Goal: Information Seeking & Learning: Learn about a topic

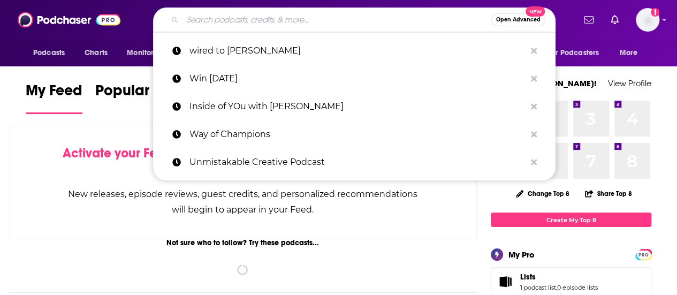
click at [257, 22] on input "Search podcasts, credits, & more..." at bounding box center [336, 19] width 309 height 17
paste input "Unf*ck Your Brain"
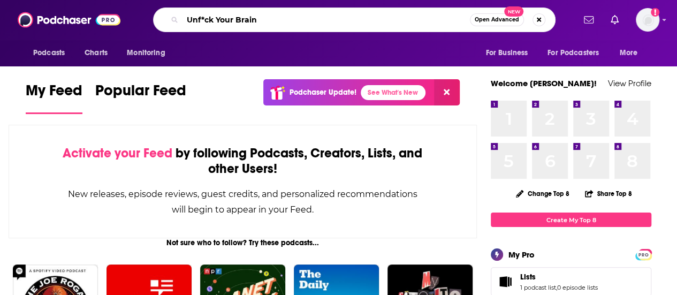
type input "Unf*ck Your Brain"
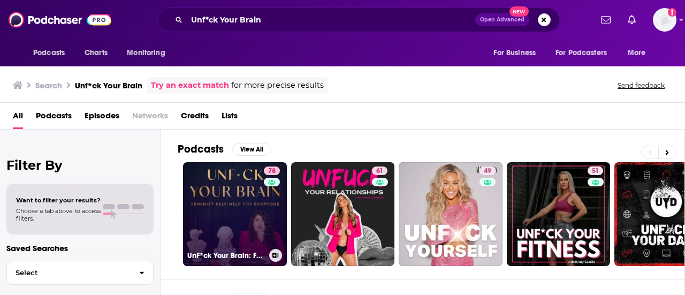
click at [232, 190] on link "78 UnF*ck Your Brain: Feminist Self-Help for Everyone" at bounding box center [235, 214] width 104 height 104
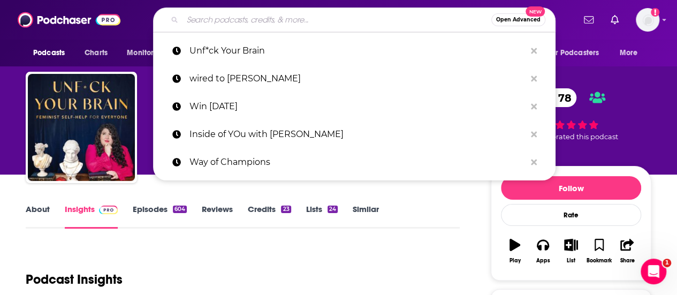
click at [254, 23] on input "Search podcasts, credits, & more..." at bounding box center [336, 19] width 309 height 17
type input "S"
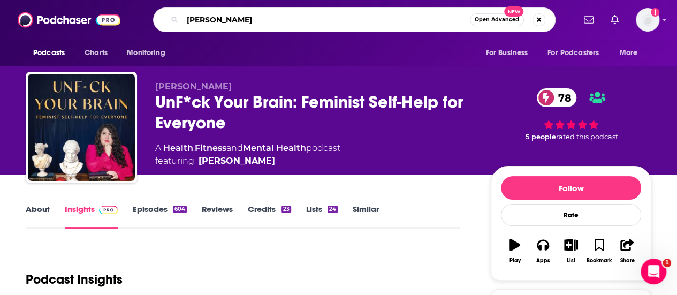
type input "[PERSON_NAME]"
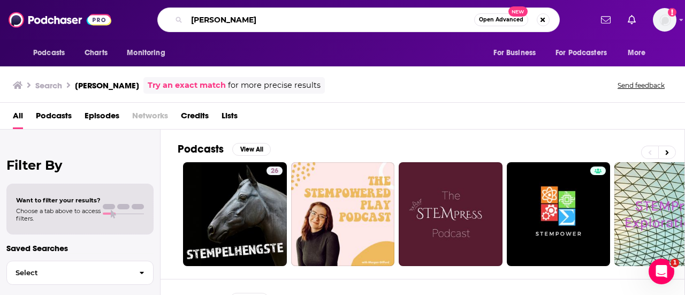
click at [249, 21] on input "[PERSON_NAME]" at bounding box center [330, 19] width 287 height 17
type input "C"
type input "Smart People Podcast"
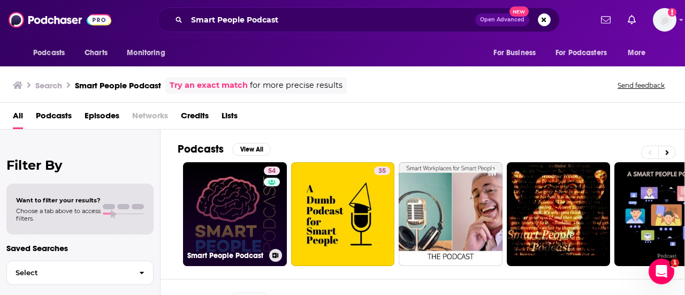
click at [243, 196] on link "54 Smart People Podcast" at bounding box center [235, 214] width 104 height 104
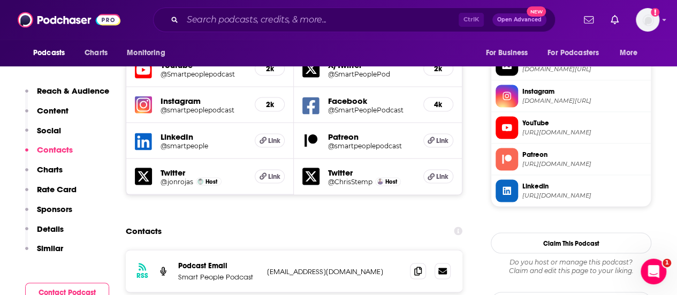
scroll to position [970, 0]
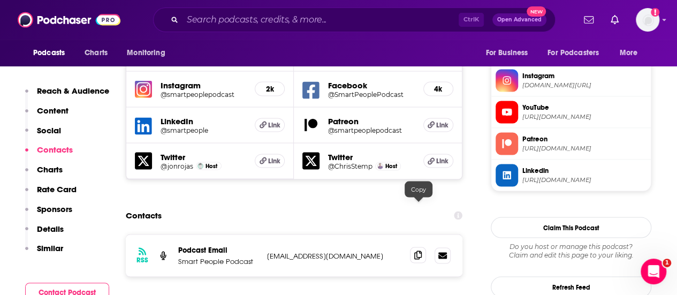
click at [418, 250] on icon at bounding box center [417, 254] width 7 height 9
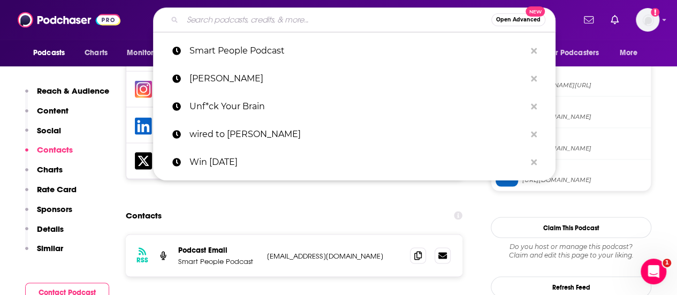
click at [213, 23] on input "Search podcasts, credits, & more..." at bounding box center [336, 19] width 309 height 17
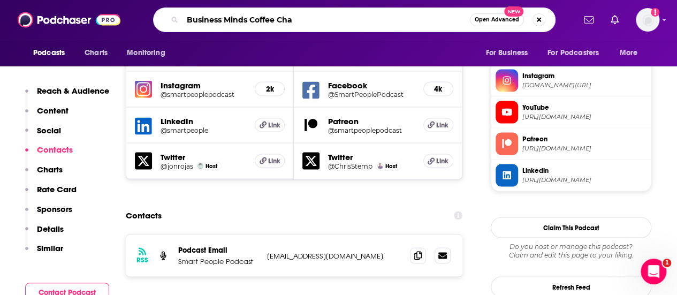
type input "Business Minds Coffee Chat"
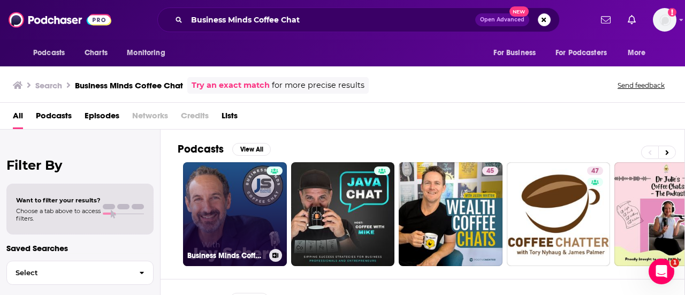
click at [246, 228] on link "Business Minds Coffee Chat" at bounding box center [235, 214] width 104 height 104
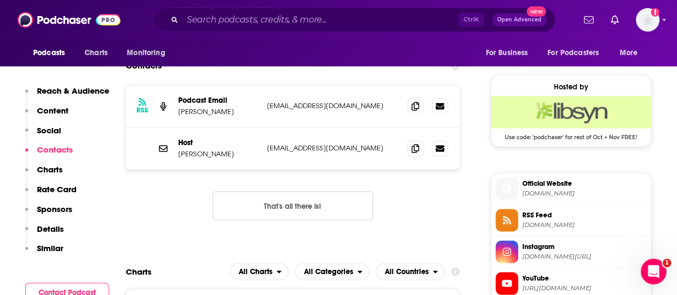
scroll to position [863, 0]
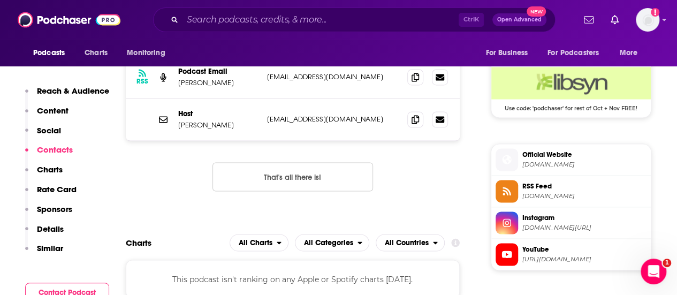
click at [542, 151] on span "Official Website" at bounding box center [584, 154] width 124 height 10
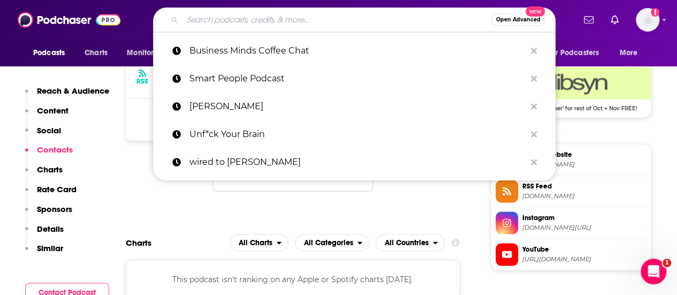
click at [237, 19] on input "Search podcasts, credits, & more..." at bounding box center [336, 19] width 309 height 17
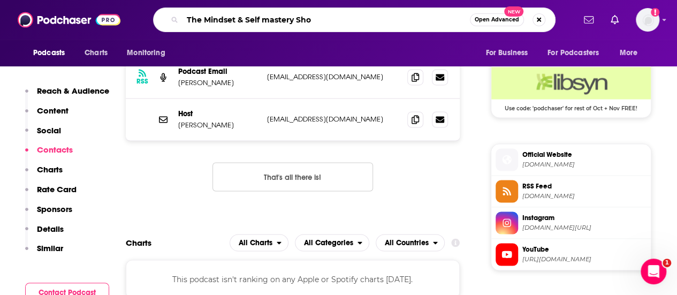
type input "The Mindset & Self mastery Show"
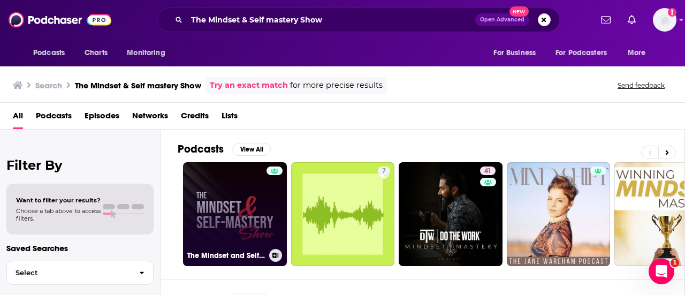
click at [250, 194] on link "The Mindset and Self-Mastery Show" at bounding box center [235, 214] width 104 height 104
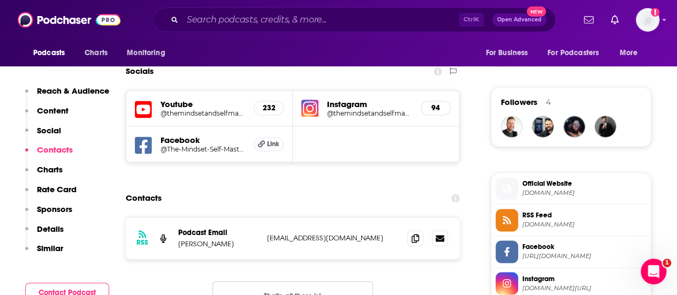
scroll to position [750, 0]
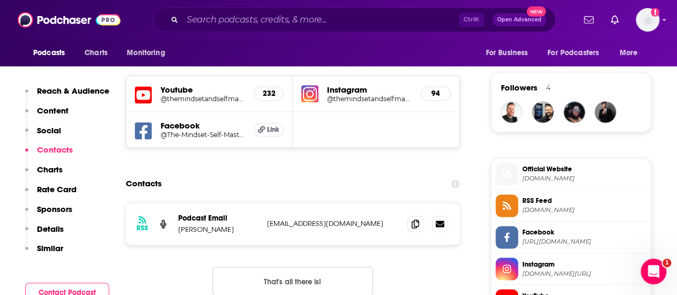
click at [548, 167] on span "Official Website" at bounding box center [584, 169] width 124 height 10
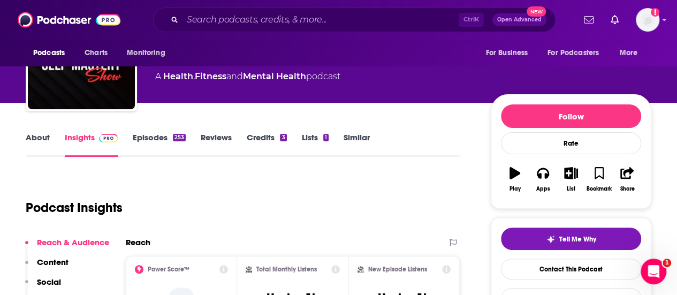
scroll to position [79, 0]
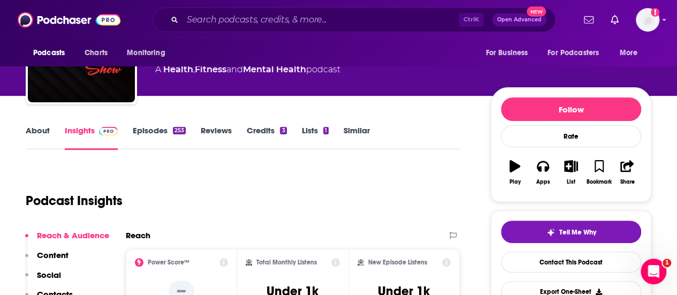
click at [150, 129] on link "Episodes 253" at bounding box center [159, 137] width 53 height 25
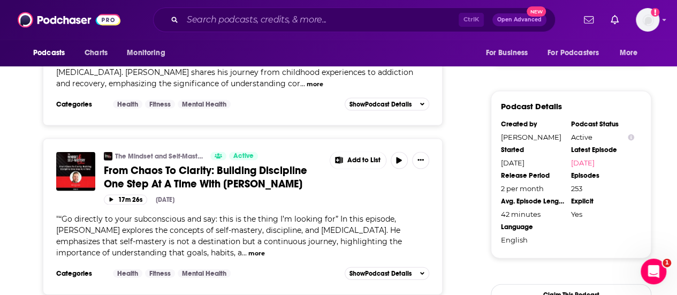
scroll to position [1039, 0]
